Goal: Book appointment/travel/reservation

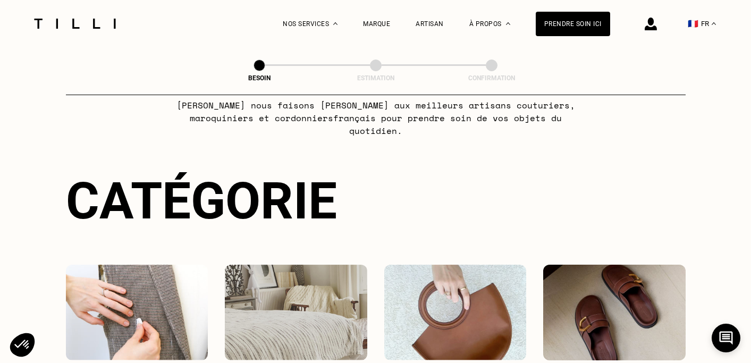
scroll to position [127, 0]
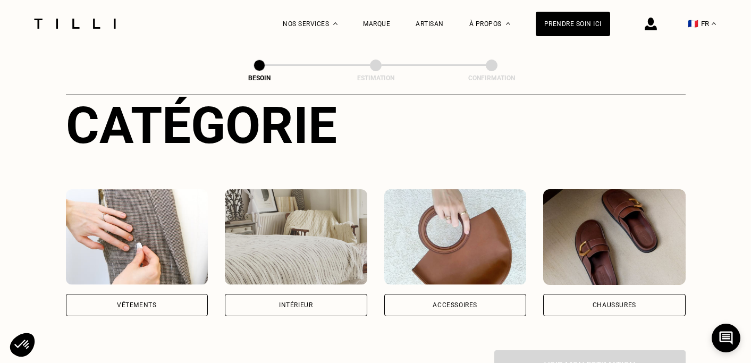
click at [141, 200] on img at bounding box center [137, 237] width 142 height 96
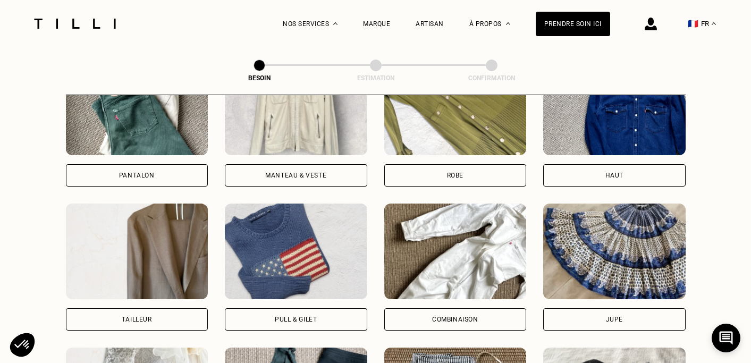
scroll to position [546, 0]
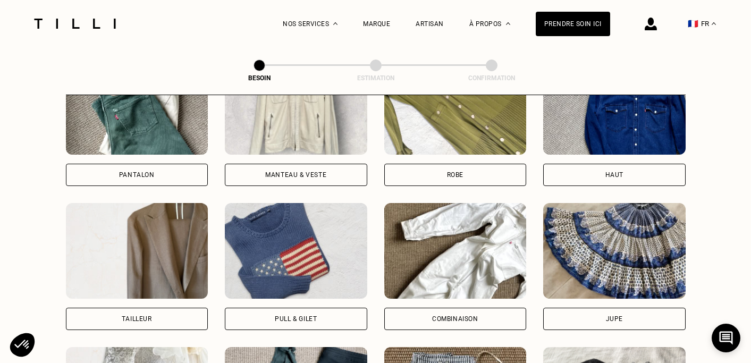
click at [623, 124] on img at bounding box center [614, 107] width 142 height 96
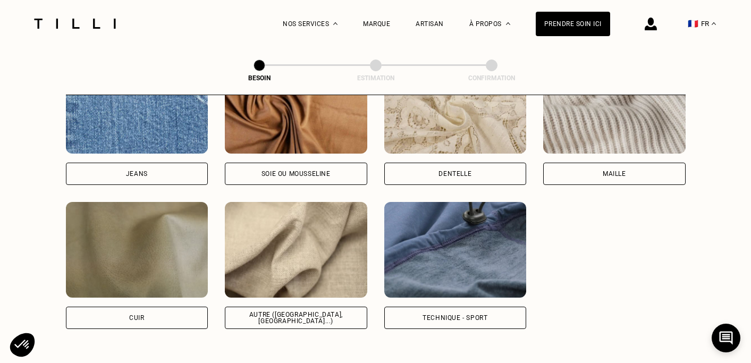
scroll to position [1173, 0]
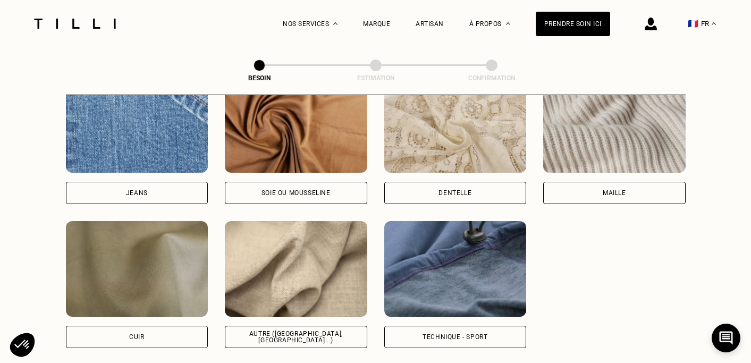
click at [322, 269] on img at bounding box center [296, 269] width 142 height 96
select select "FR"
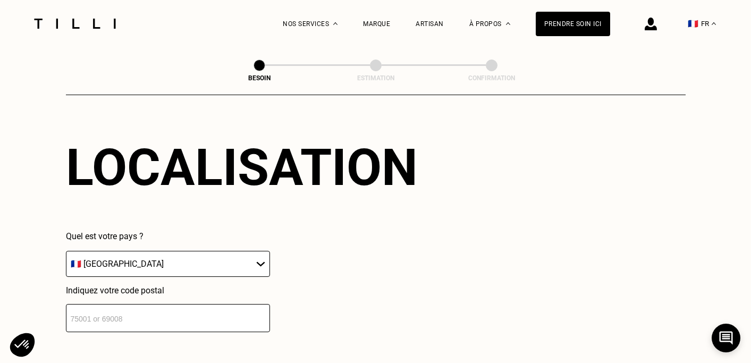
scroll to position [1474, 0]
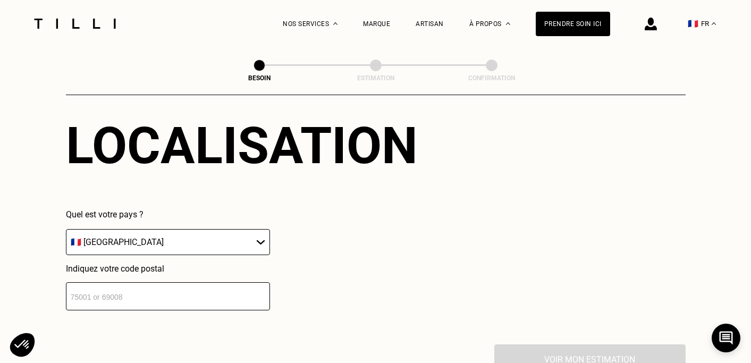
click at [251, 282] on input "number" at bounding box center [168, 296] width 204 height 28
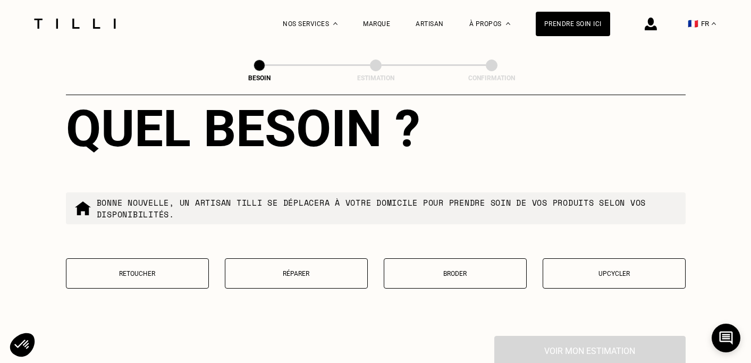
scroll to position [1758, 0]
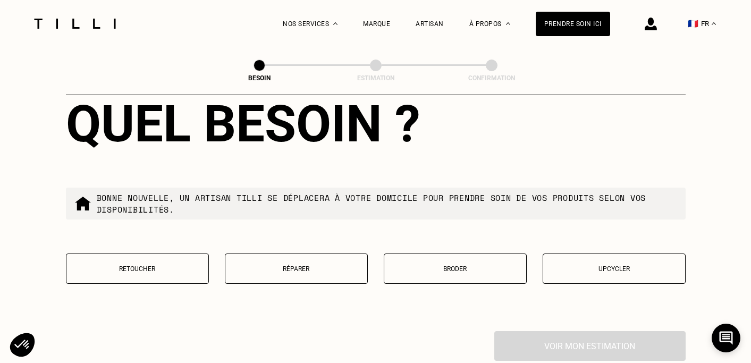
type input "14000"
click at [298, 265] on p "Réparer" at bounding box center [296, 268] width 131 height 7
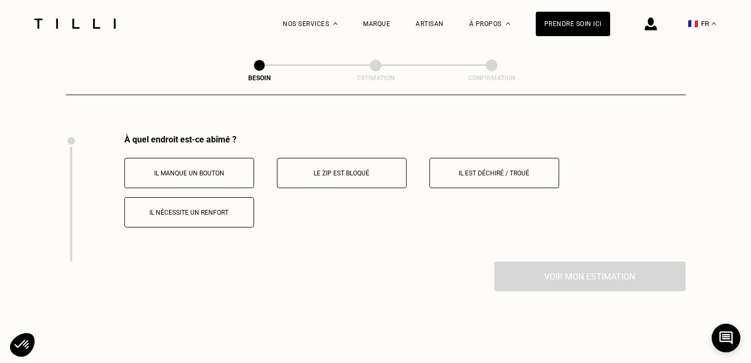
scroll to position [1959, 0]
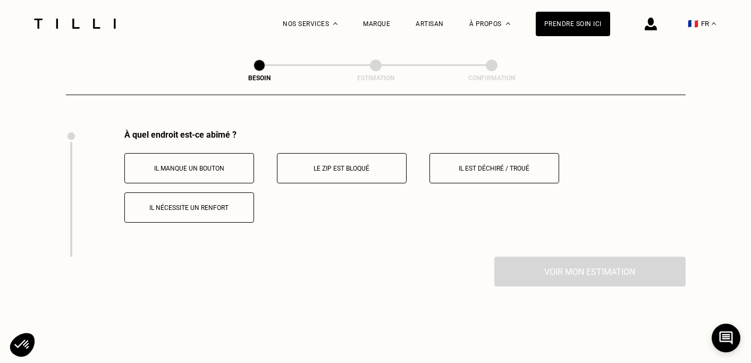
click at [495, 165] on p "Il est déchiré / troué" at bounding box center [494, 168] width 118 height 7
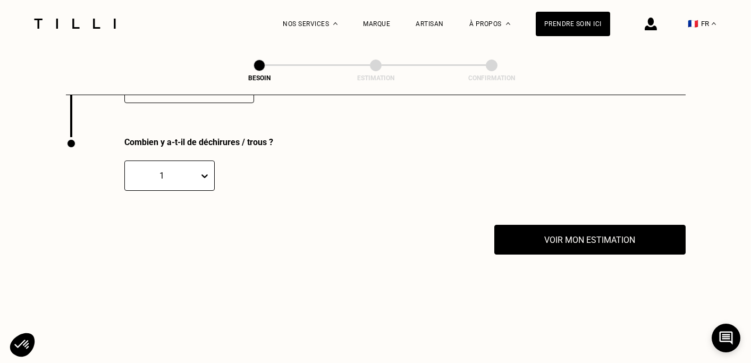
scroll to position [2086, 0]
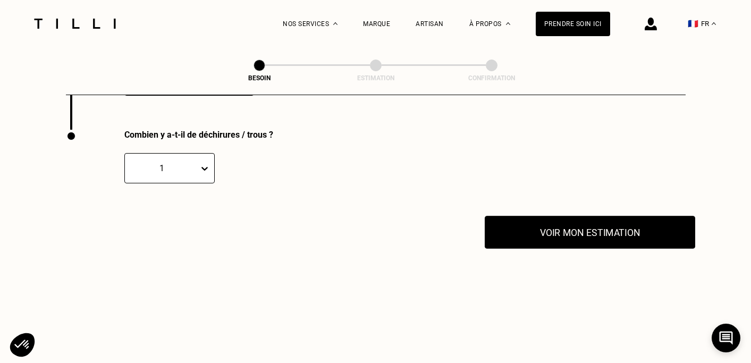
click at [592, 223] on button "Voir mon estimation" at bounding box center [589, 232] width 210 height 33
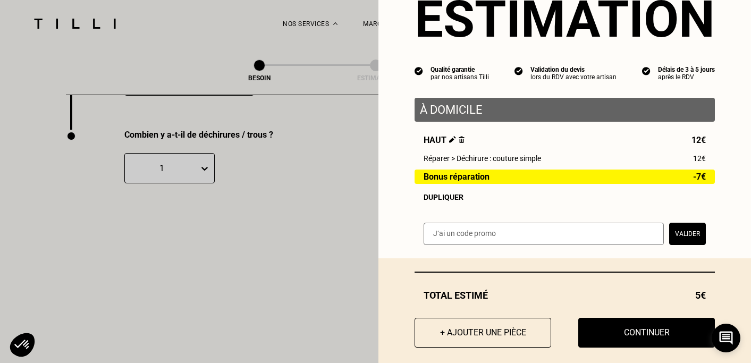
scroll to position [56, 0]
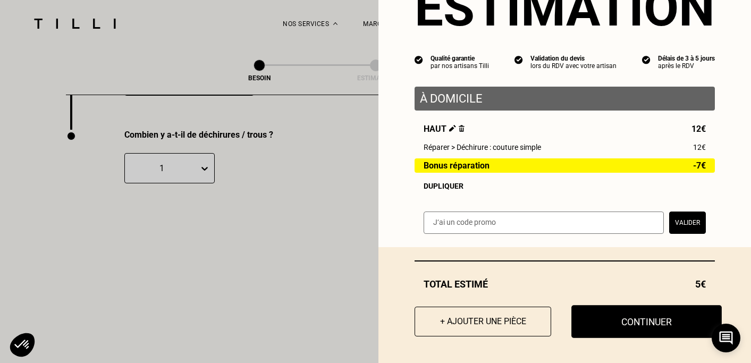
click at [648, 325] on button "Continuer" at bounding box center [646, 321] width 150 height 33
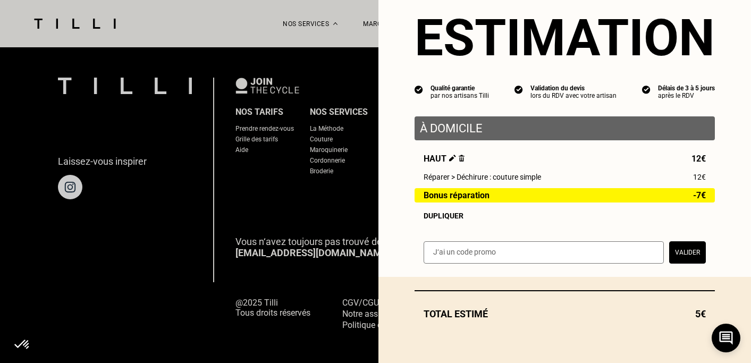
scroll to position [27, 0]
select select "FR"
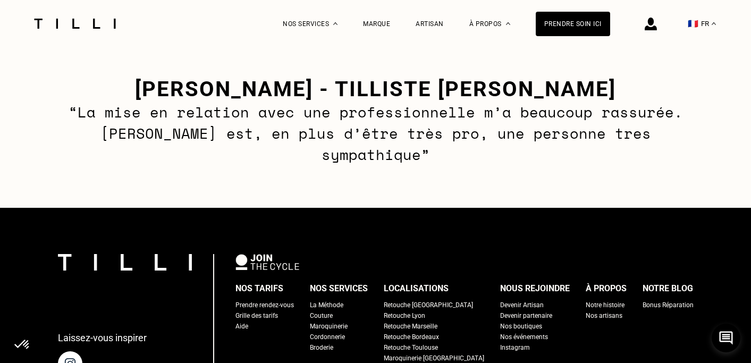
scroll to position [1581, 0]
